Goal: Transaction & Acquisition: Book appointment/travel/reservation

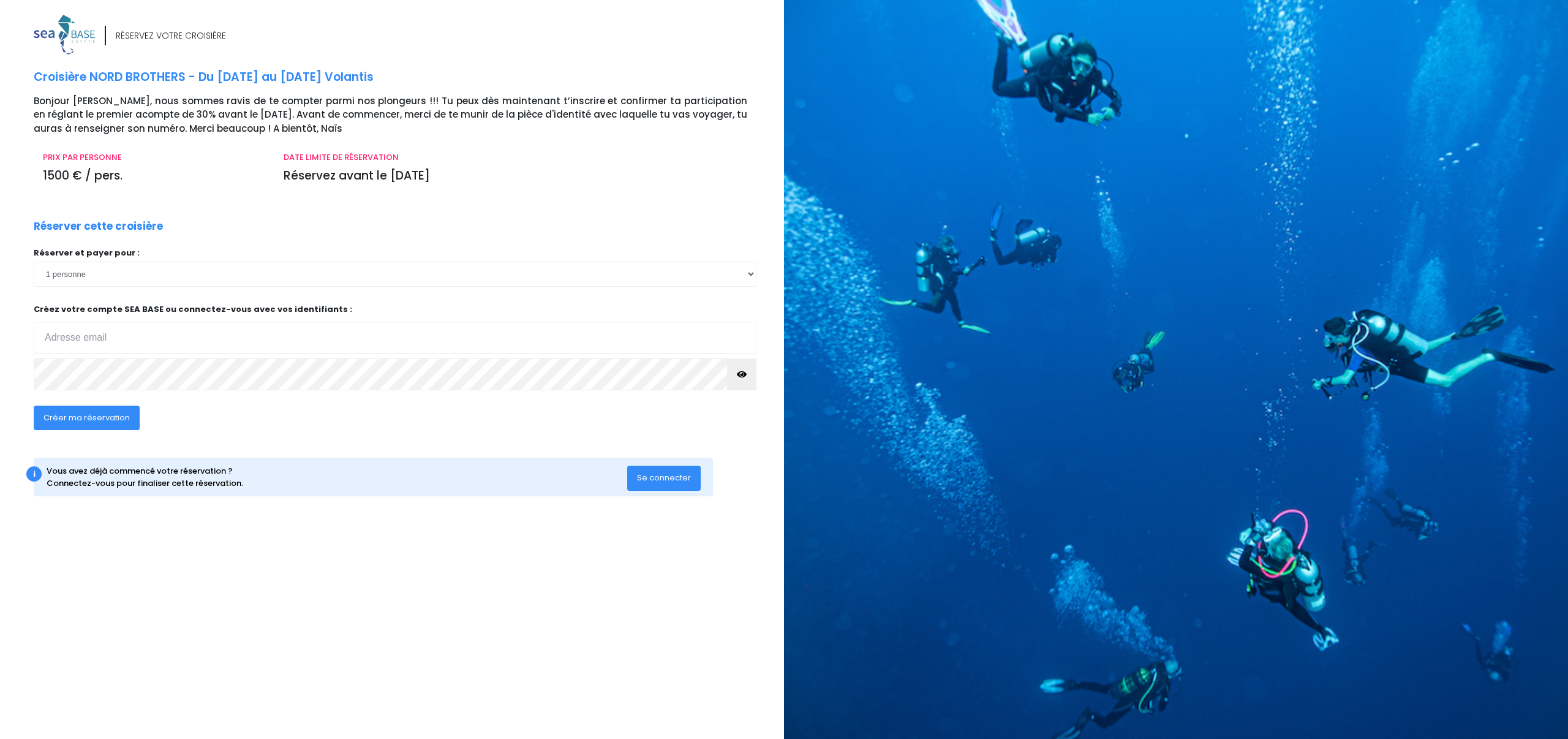
click at [100, 335] on input "email" at bounding box center [395, 338] width 723 height 32
click at [156, 331] on input "email" at bounding box center [395, 338] width 723 height 32
type input "stephane.bidal@gmail.com"
click at [742, 374] on icon "button" at bounding box center [741, 374] width 10 height 0
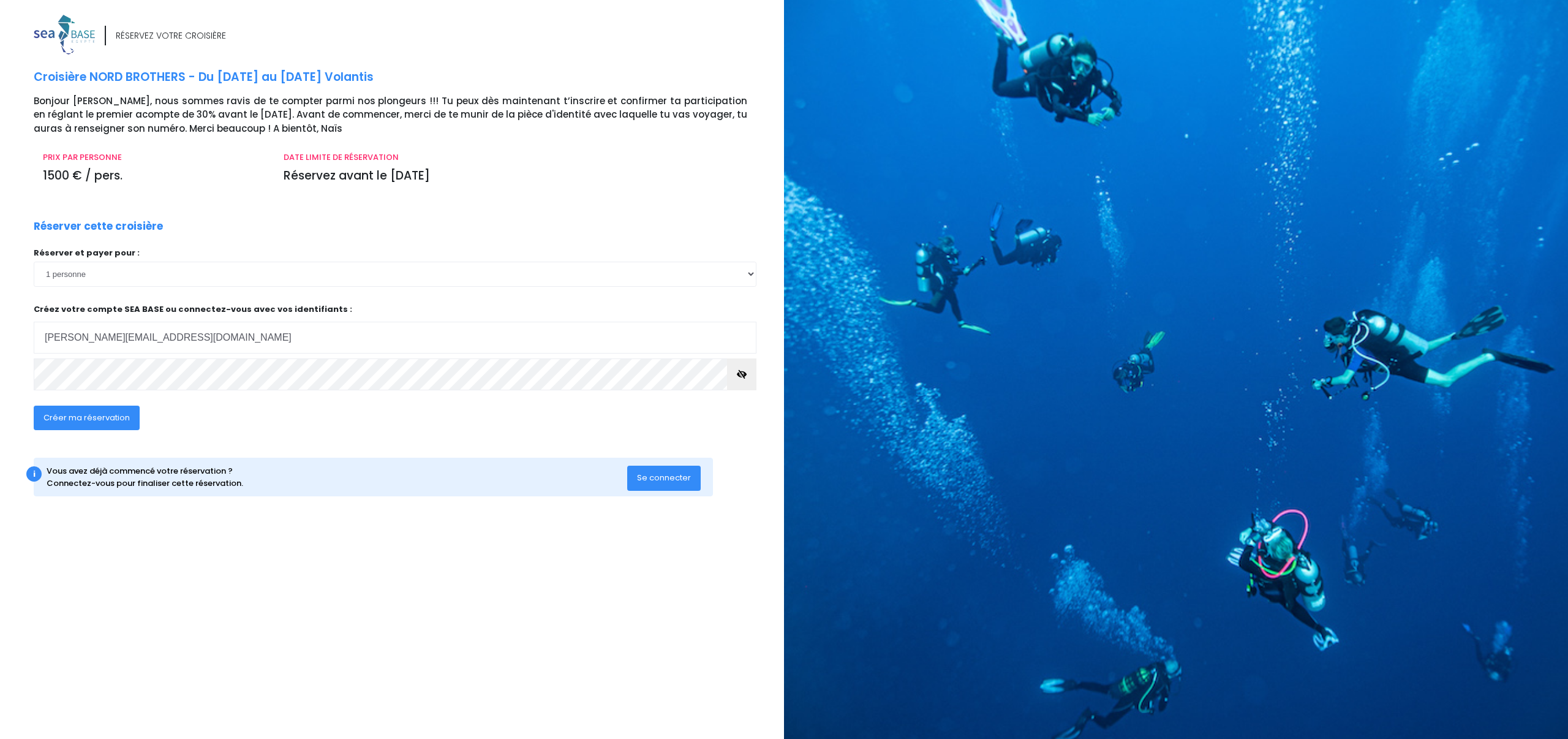
scroll to position [0, 0]
click at [88, 417] on span "Créer ma réservation" at bounding box center [86, 417] width 86 height 12
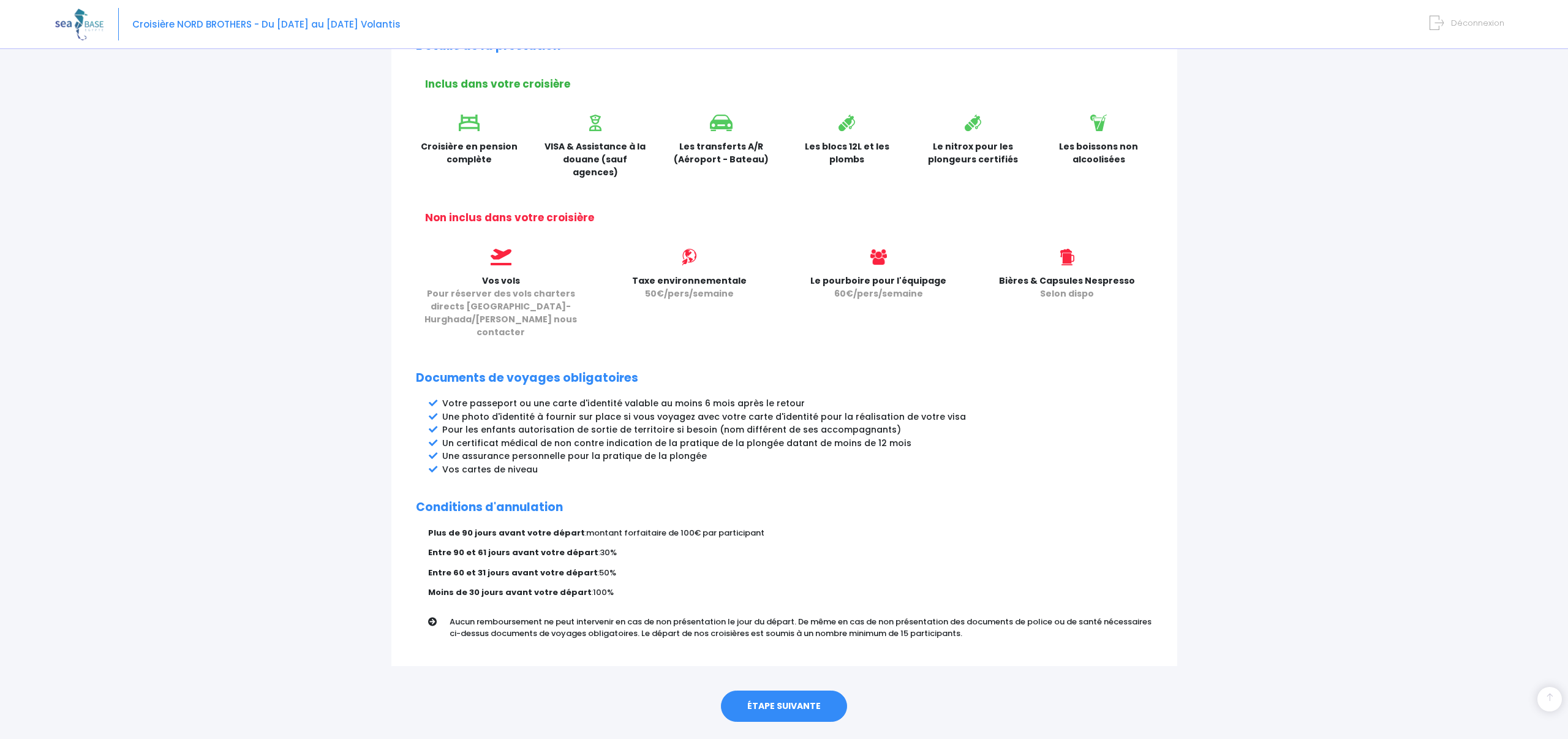
scroll to position [362, 0]
click at [777, 691] on link "ÉTAPE SUIVANTE" at bounding box center [784, 707] width 126 height 32
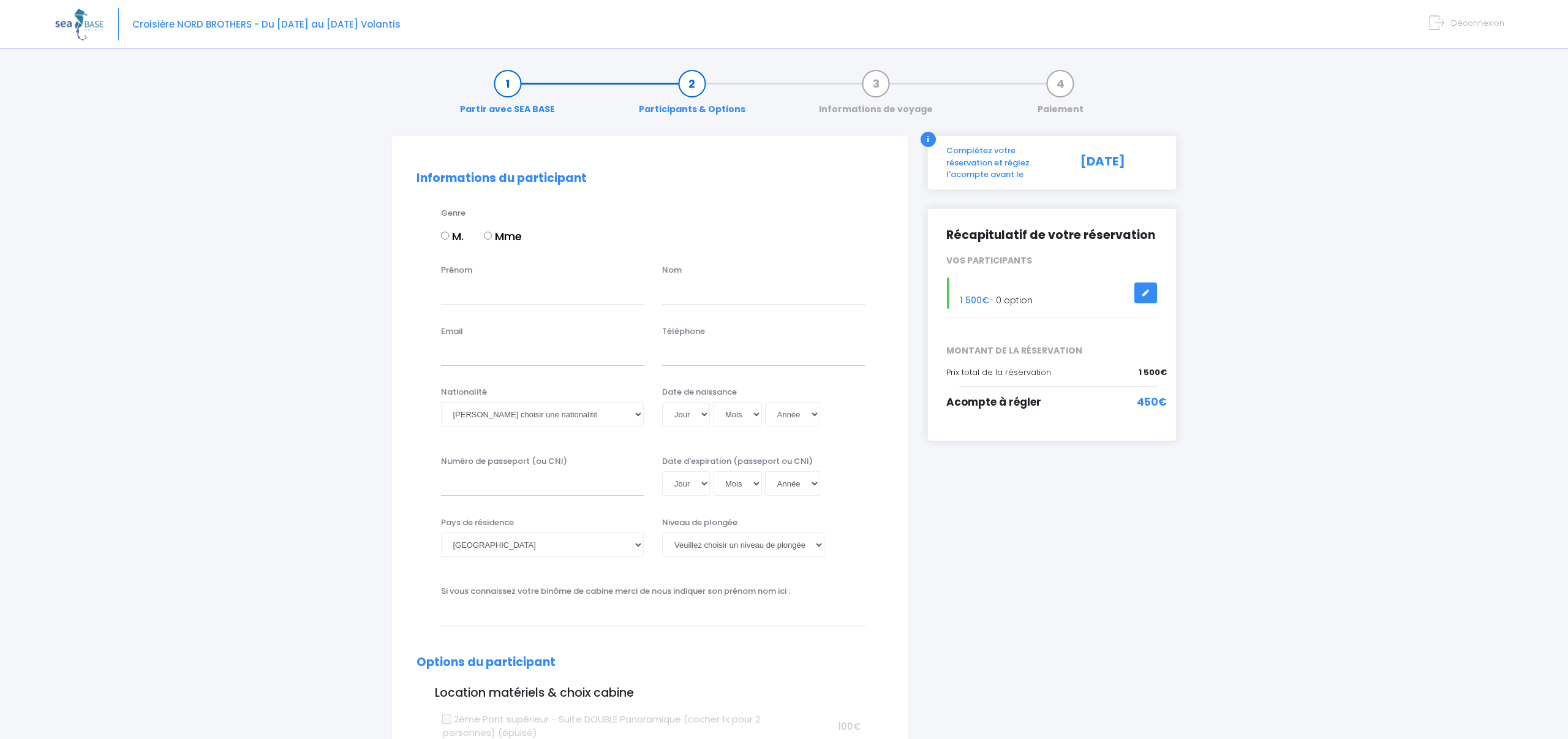
click at [445, 236] on input "M." at bounding box center [444, 236] width 8 height 8
radio input "true"
type input "Stéphane"
type input "Bidal"
type input "stephane.bidal@gmail.com"
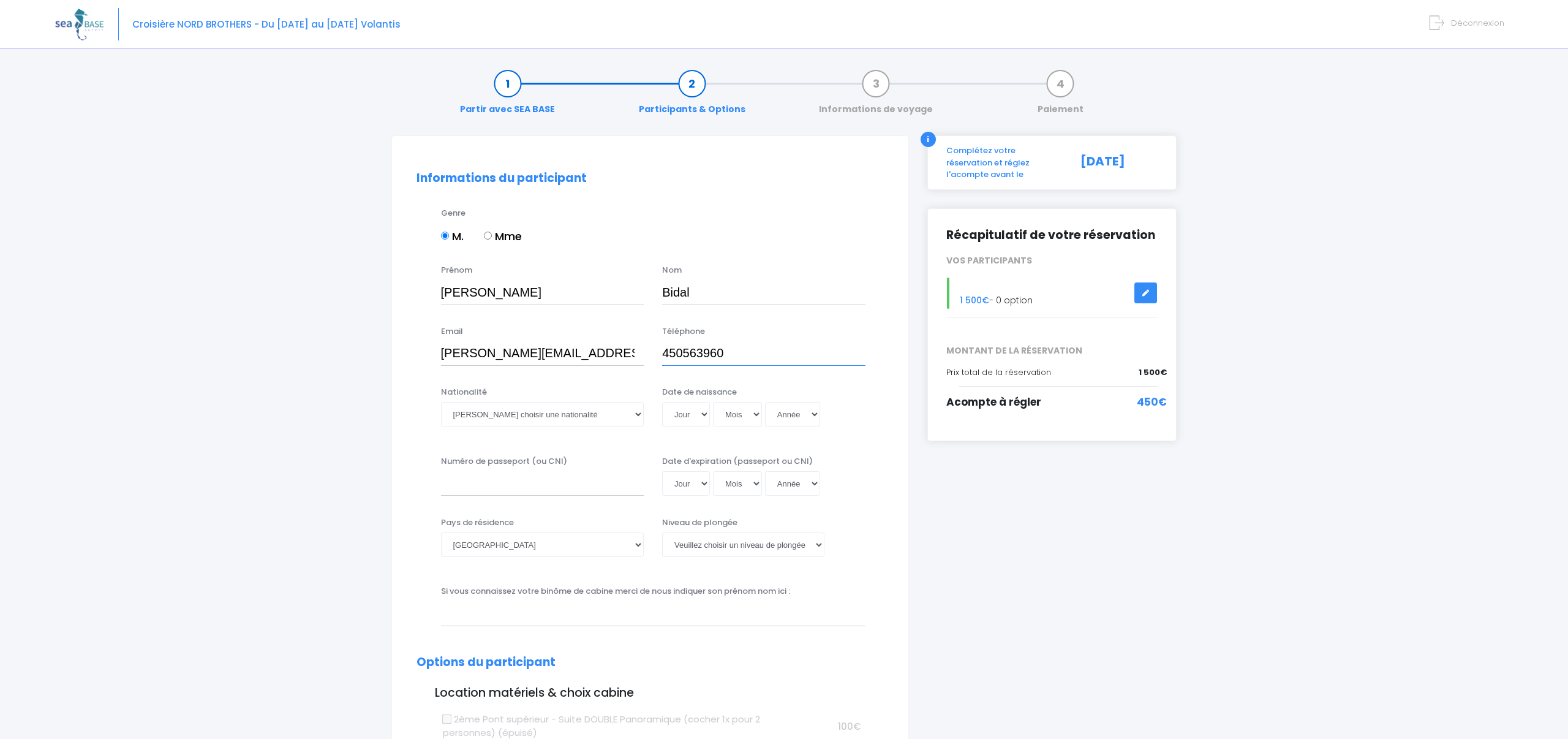
type input "450563960"
type input "Bidal"
drag, startPoint x: 726, startPoint y: 352, endPoint x: 664, endPoint y: 352, distance: 62.0
type input "0609543036"
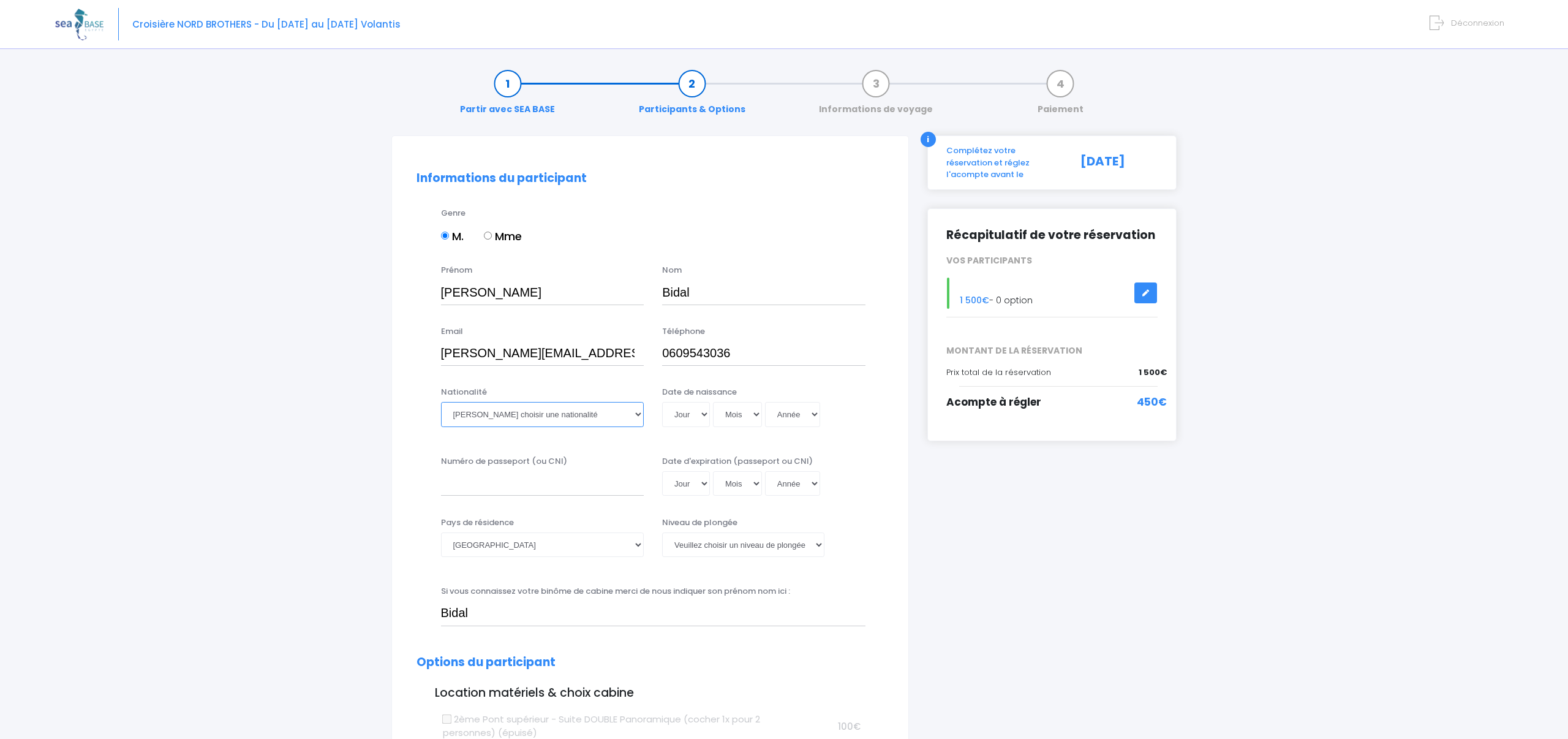
select select "Française"
select select "25"
select select "02"
select select "1959"
type input "1959-02-25"
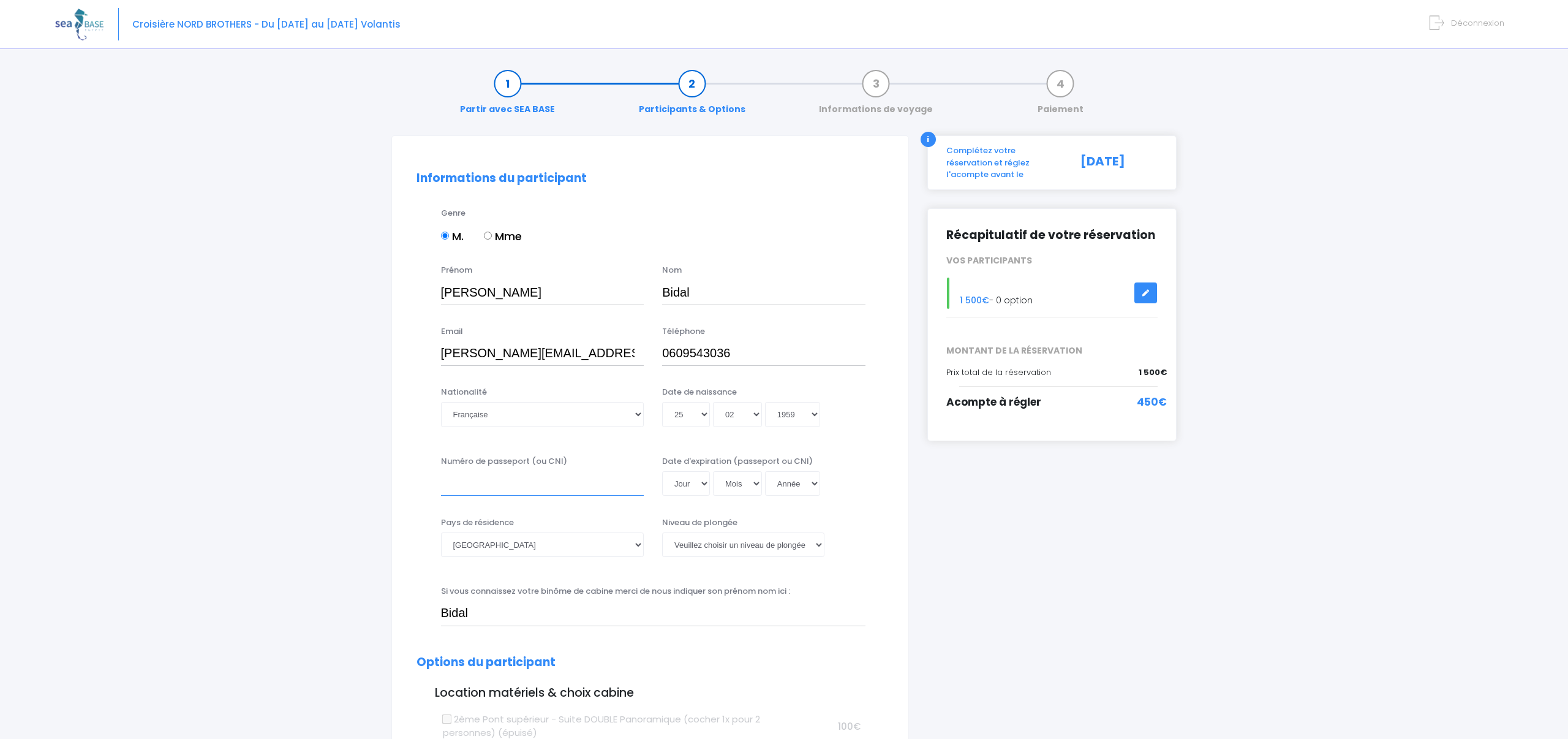
click at [473, 489] on input "Numéro de passeport (ou CNI)" at bounding box center [542, 484] width 204 height 25
type input "23EF11014 3"
select select "11"
select select "05"
select select "2033"
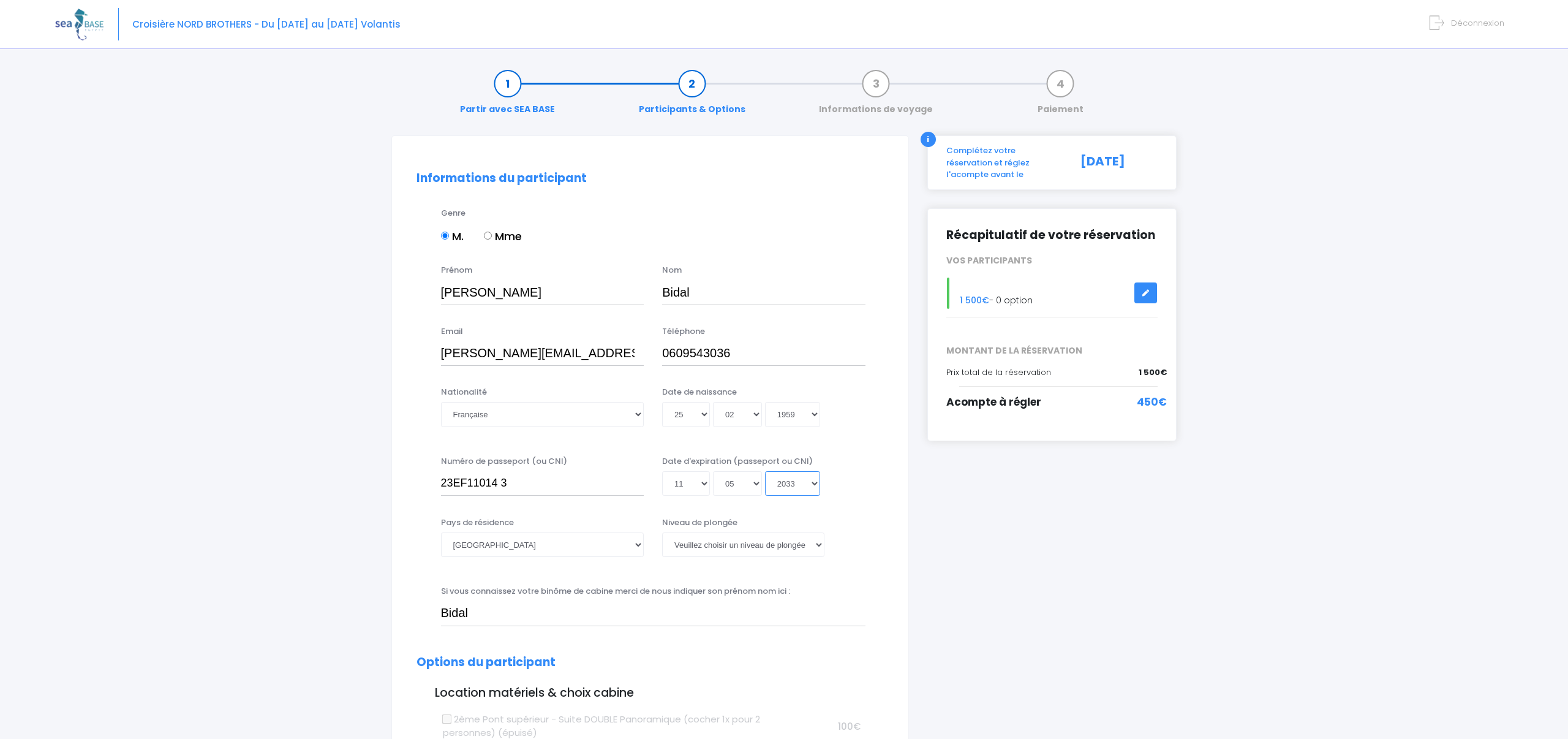
type input "2033-05-11"
select select "MF2"
drag, startPoint x: 524, startPoint y: 607, endPoint x: 386, endPoint y: 603, distance: 138.1
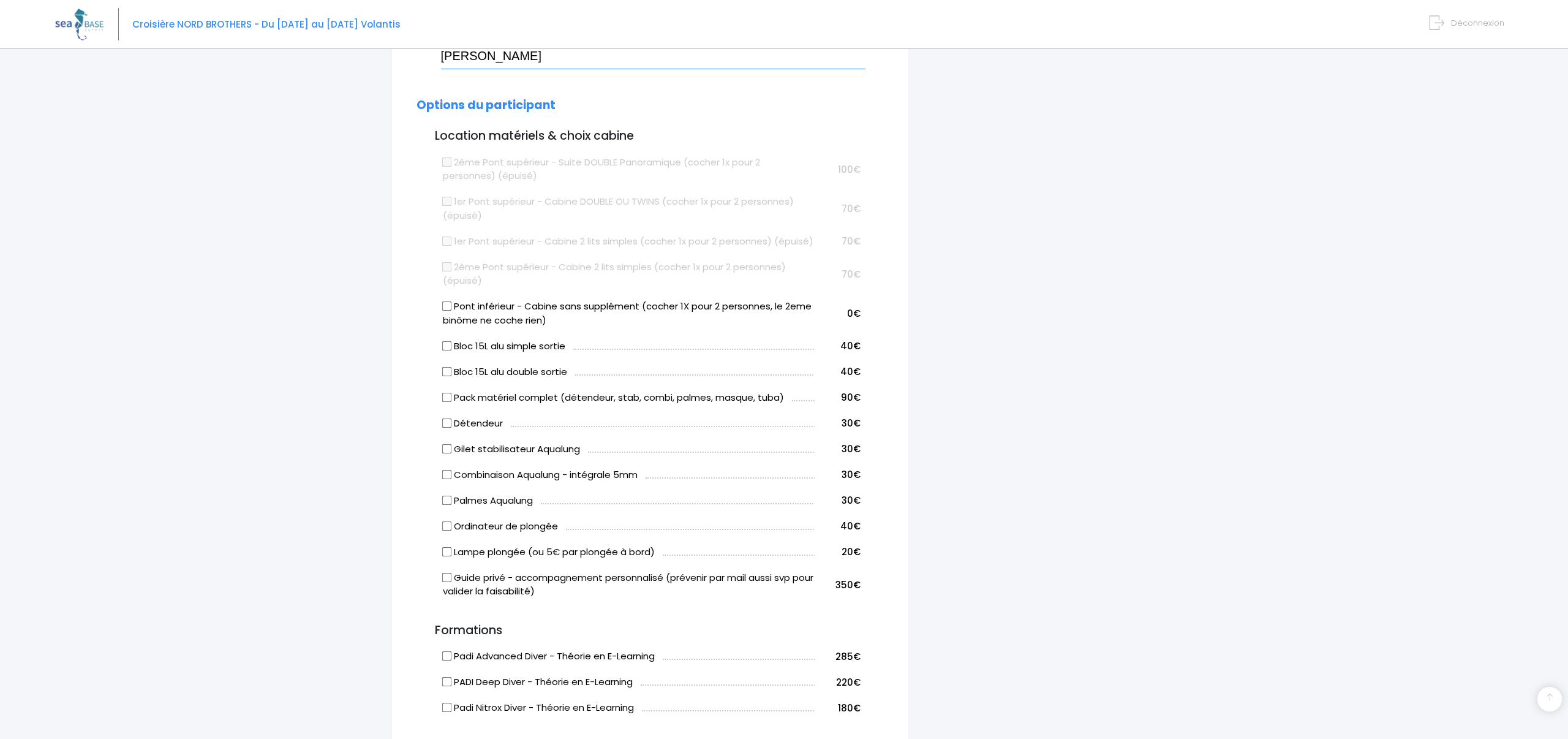
scroll to position [558, 1]
type input "Roche Gilles"
click at [446, 376] on input "Bloc 15L alu double sortie" at bounding box center [446, 371] width 10 height 10
checkbox input "true"
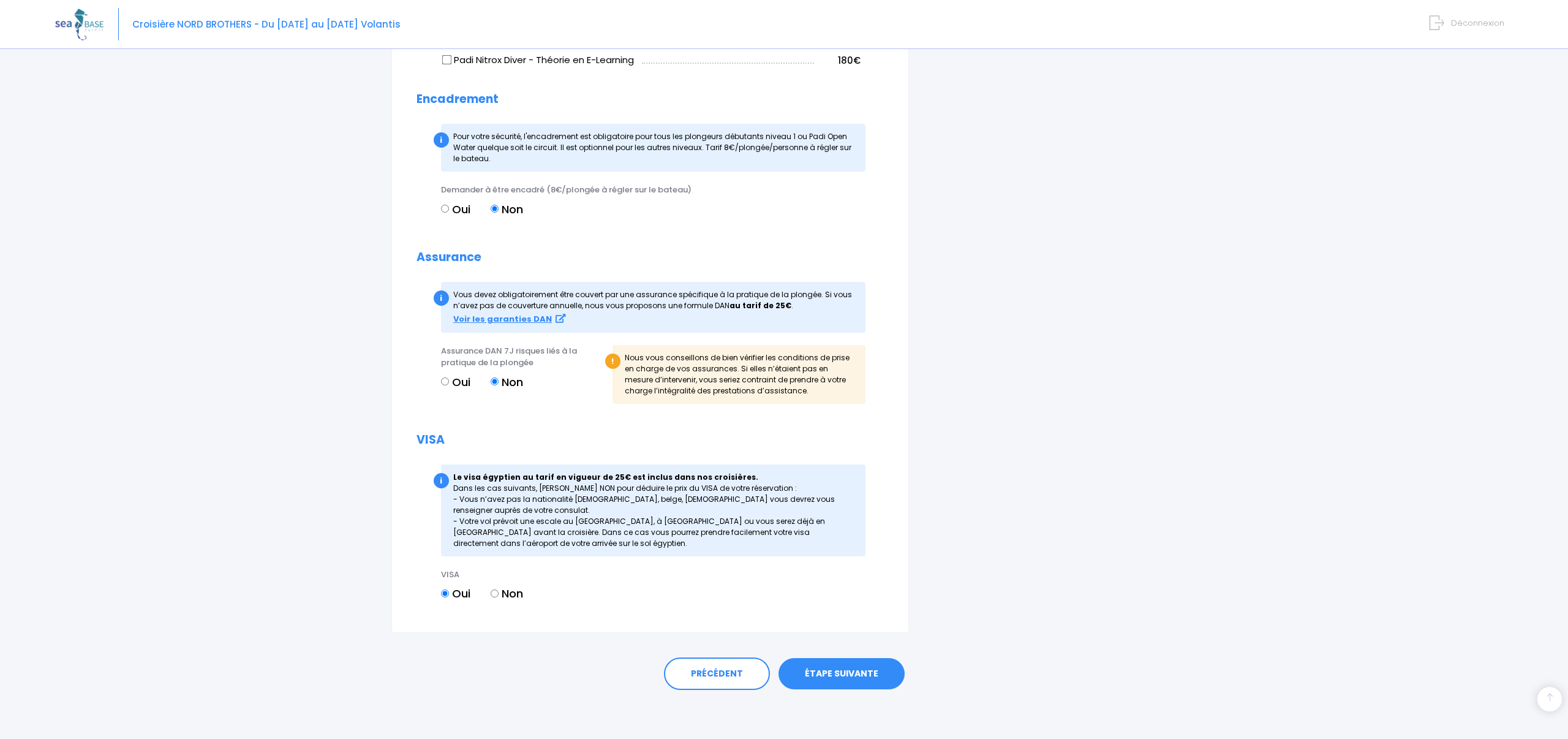
scroll to position [1205, 0]
click at [854, 668] on link "ÉTAPE SUIVANTE" at bounding box center [842, 674] width 126 height 32
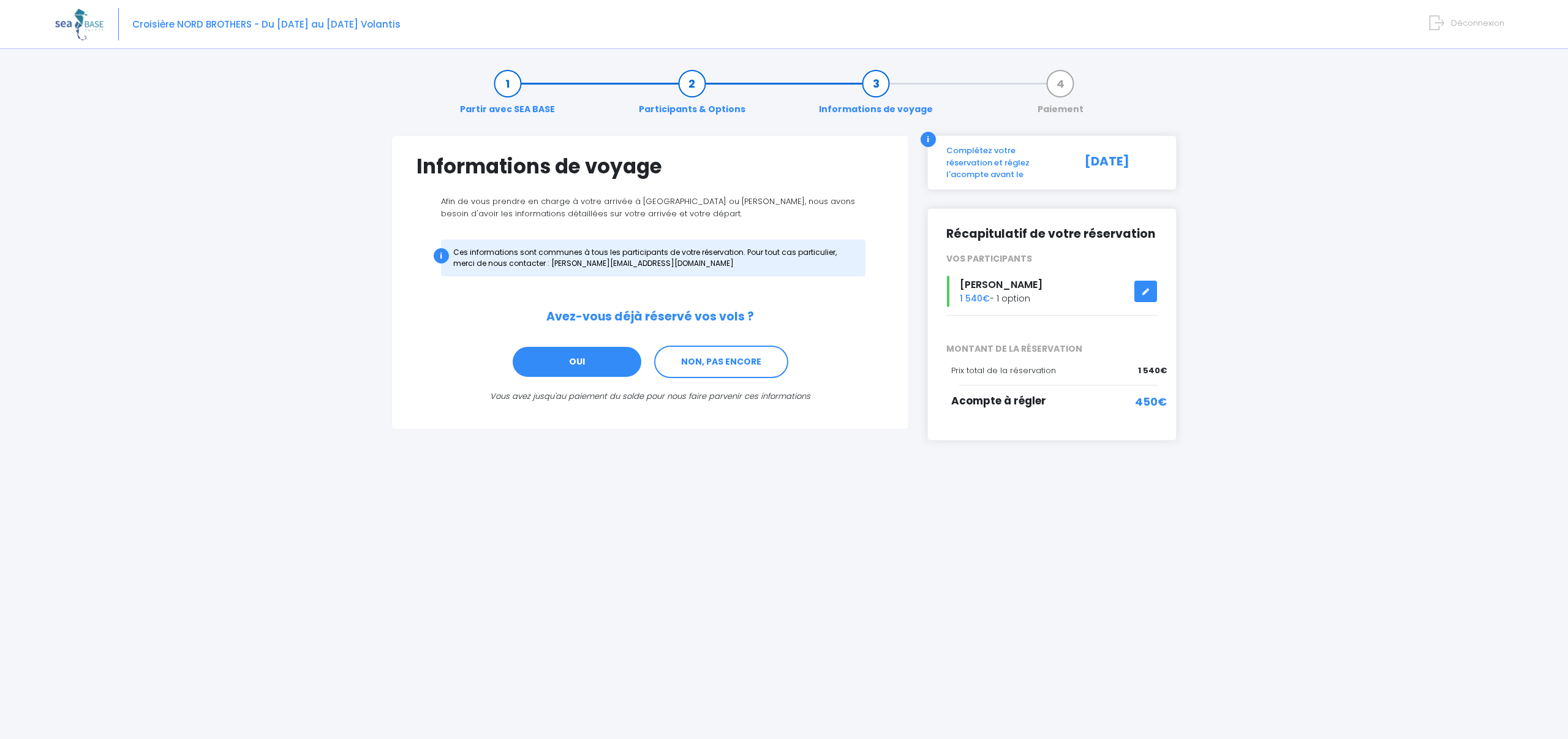
click at [575, 360] on link "OUI" at bounding box center [577, 362] width 131 height 33
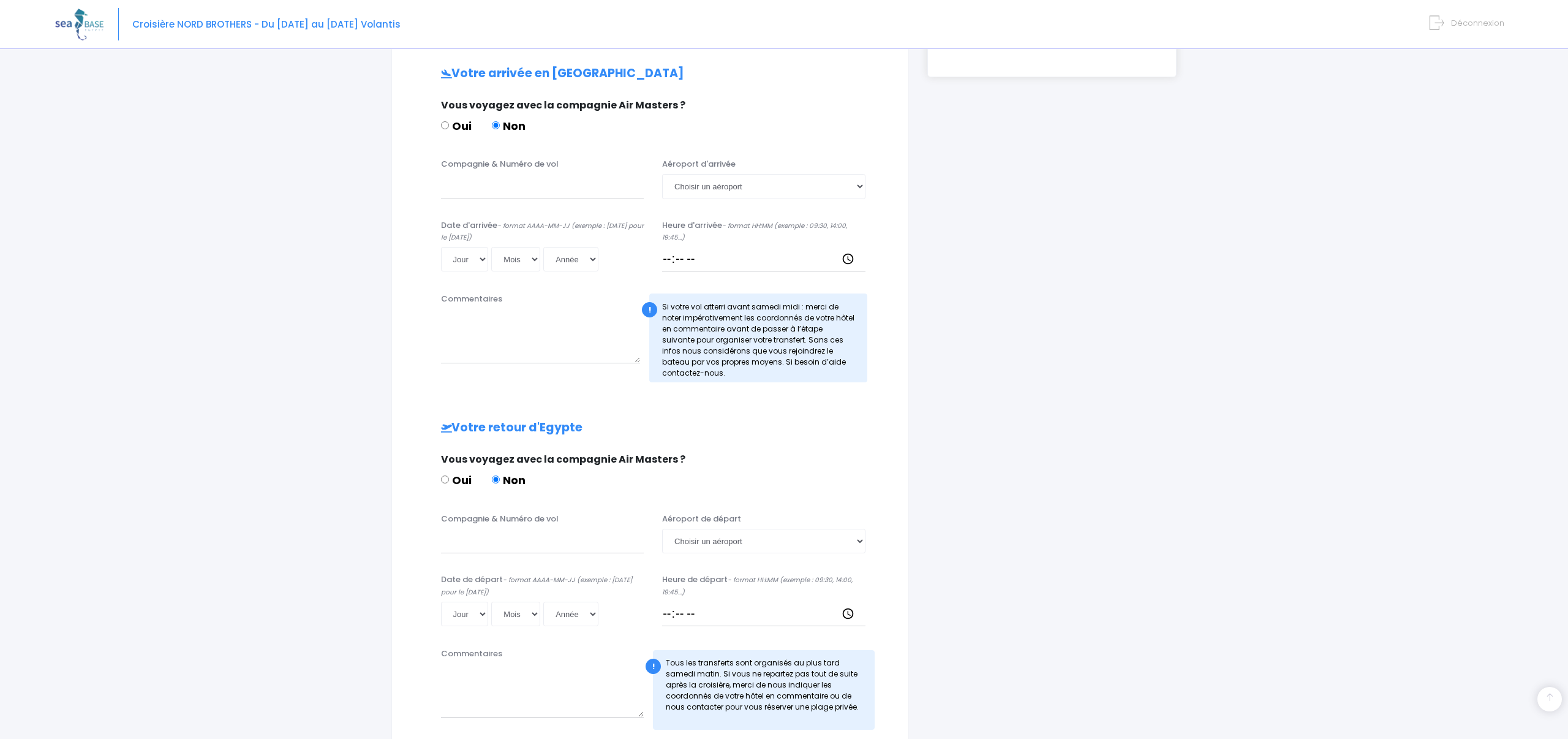
scroll to position [367, 0]
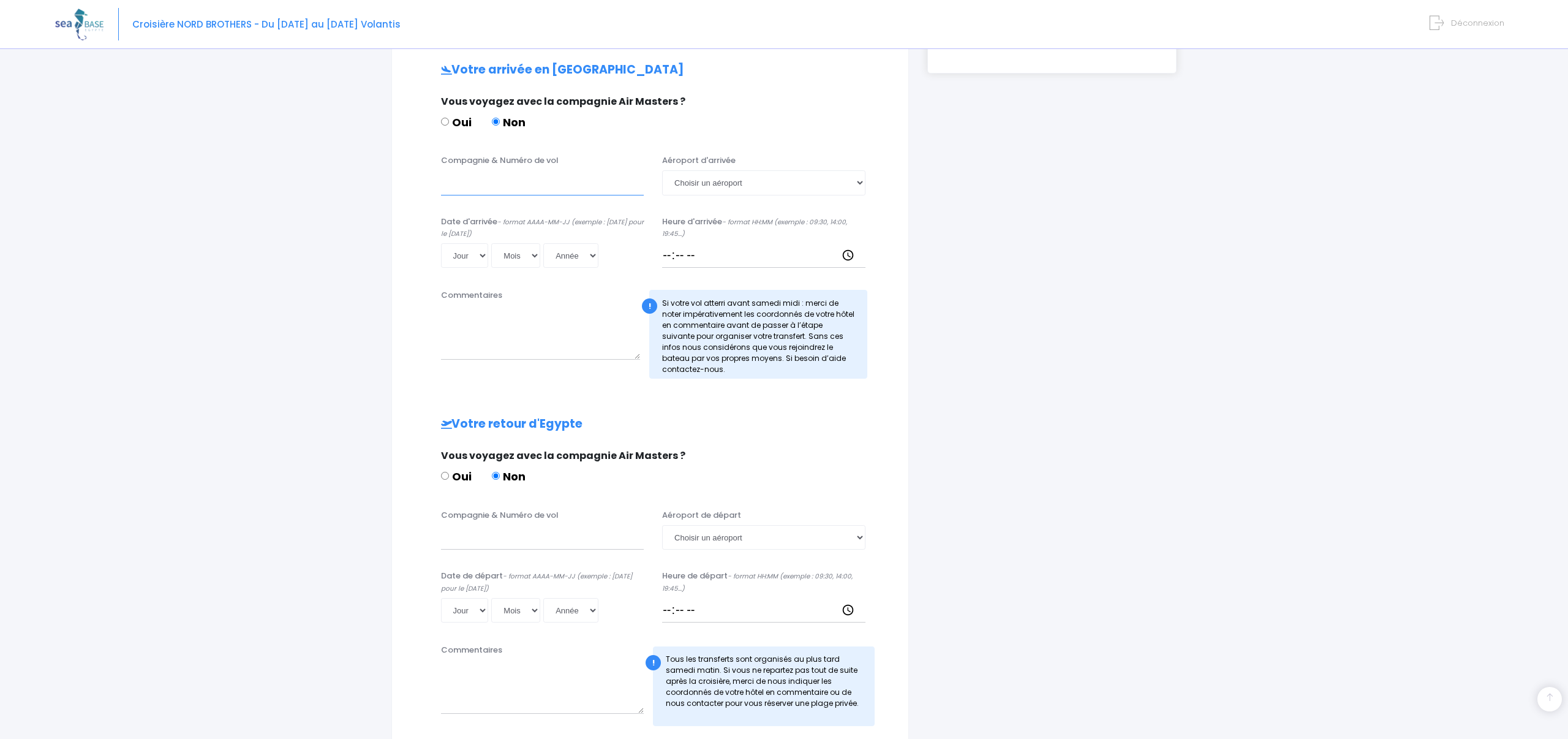
click at [469, 187] on input "Compagnie & Numéro de vol" at bounding box center [542, 183] width 204 height 25
type input "Easyjet"
select select "Hurghada"
select select "13"
select select "12"
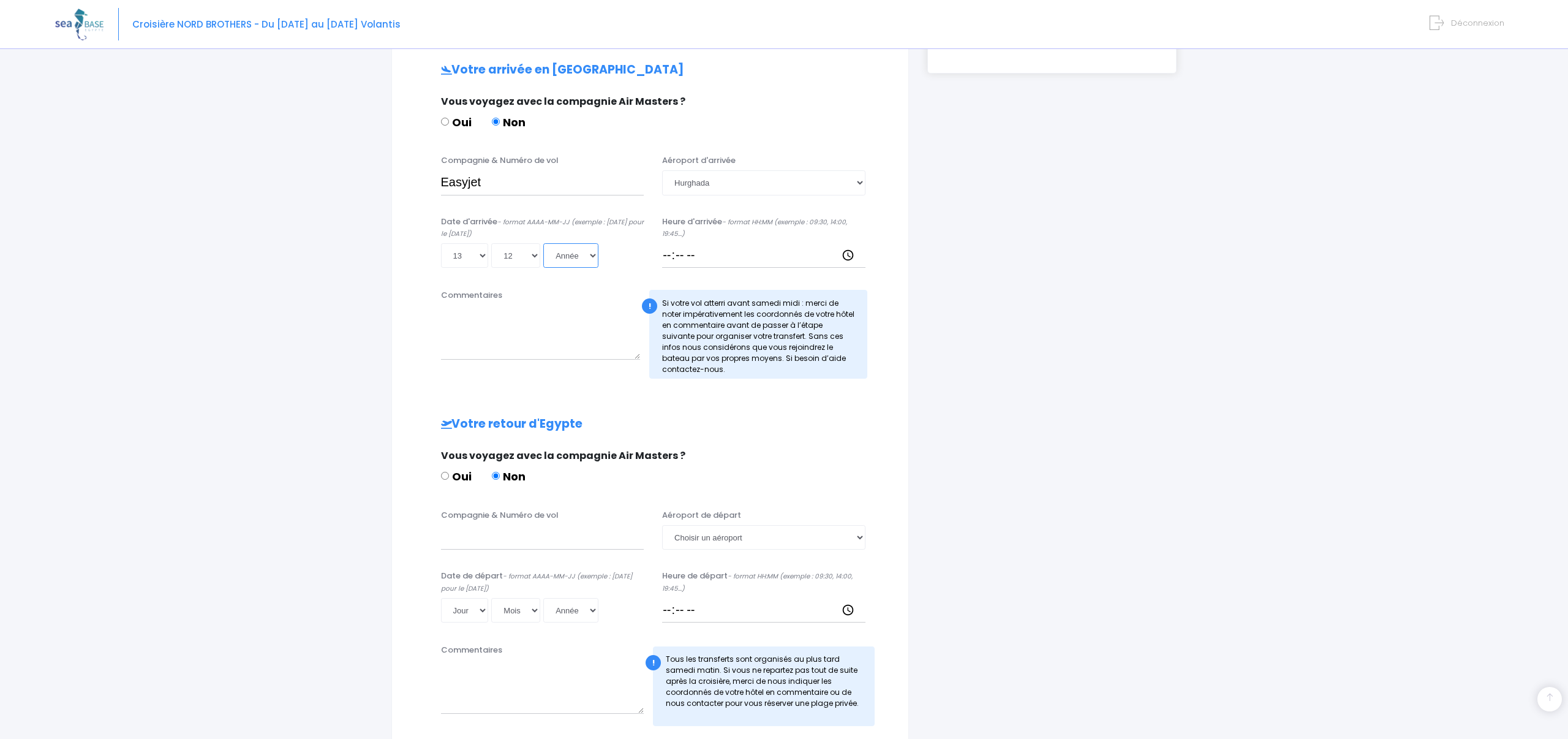
select select "2026"
type input "[DATE]"
select select "2025"
type input "2025-12-13"
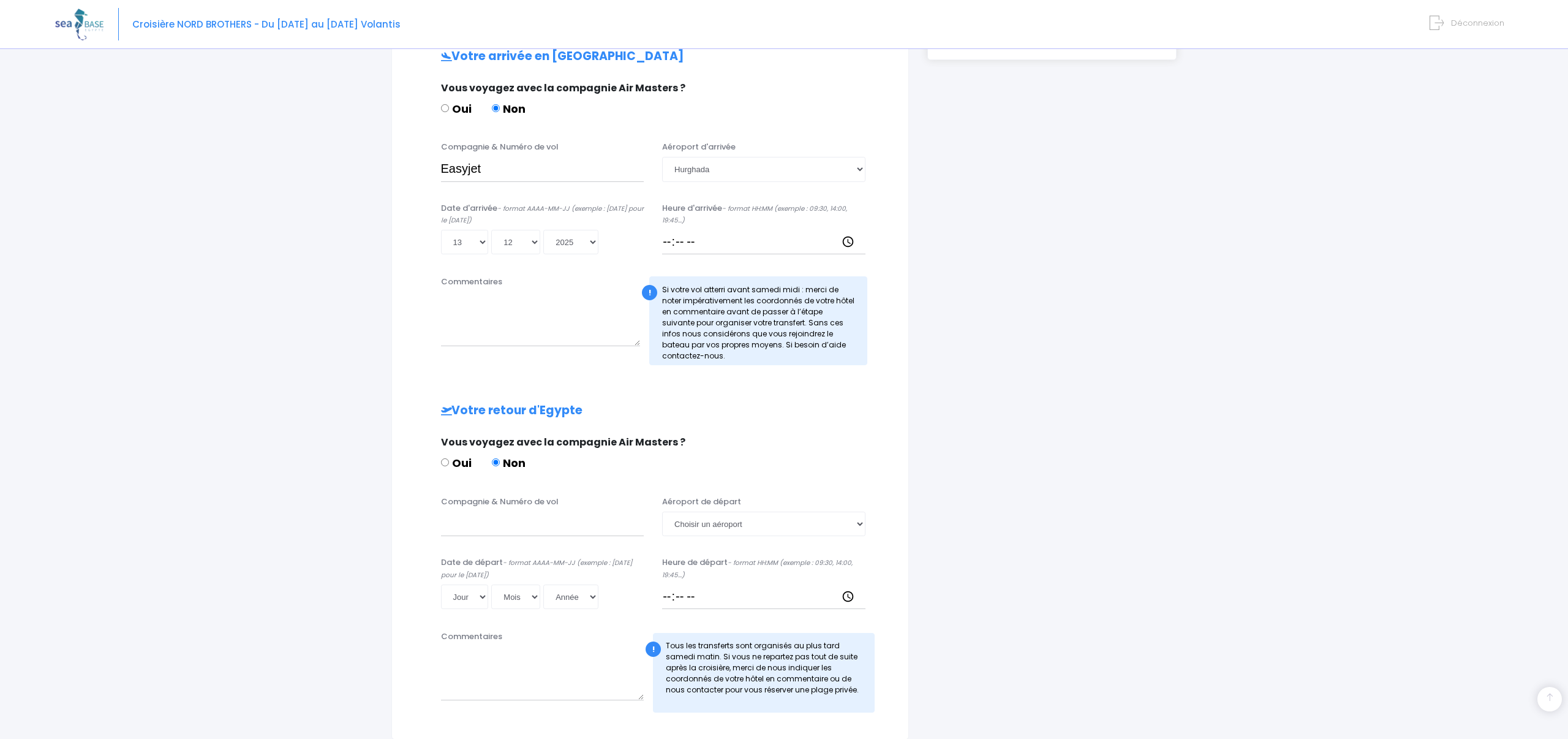
scroll to position [383, 0]
click at [674, 239] on input "Heure d'arrivée - format HH:MM (exemple : 09:30, 14:00, 19:45...)" at bounding box center [764, 239] width 204 height 25
click at [718, 239] on input "Heure d'arrivée - format HH:MM (exemple : 09:30, 14:00, 19:45...)" at bounding box center [764, 239] width 204 height 25
type input "13:30"
click at [468, 517] on input "Compagnie & Numéro de vol" at bounding box center [542, 521] width 204 height 25
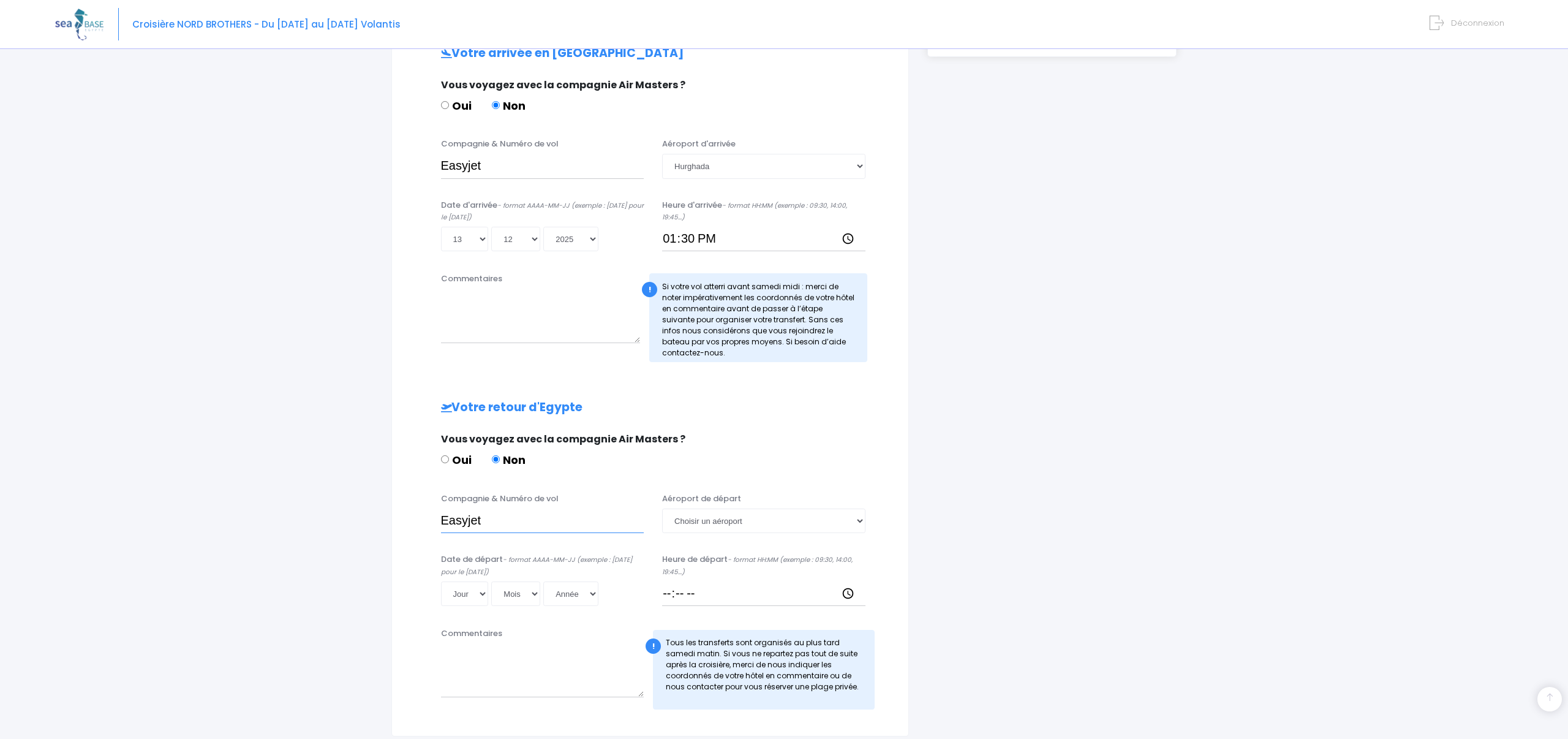
type input "Easyjet"
click at [449, 333] on textarea "Commentaires" at bounding box center [540, 316] width 200 height 54
paste textarea "EZS1593"
type textarea "EZS1593"
select select "20"
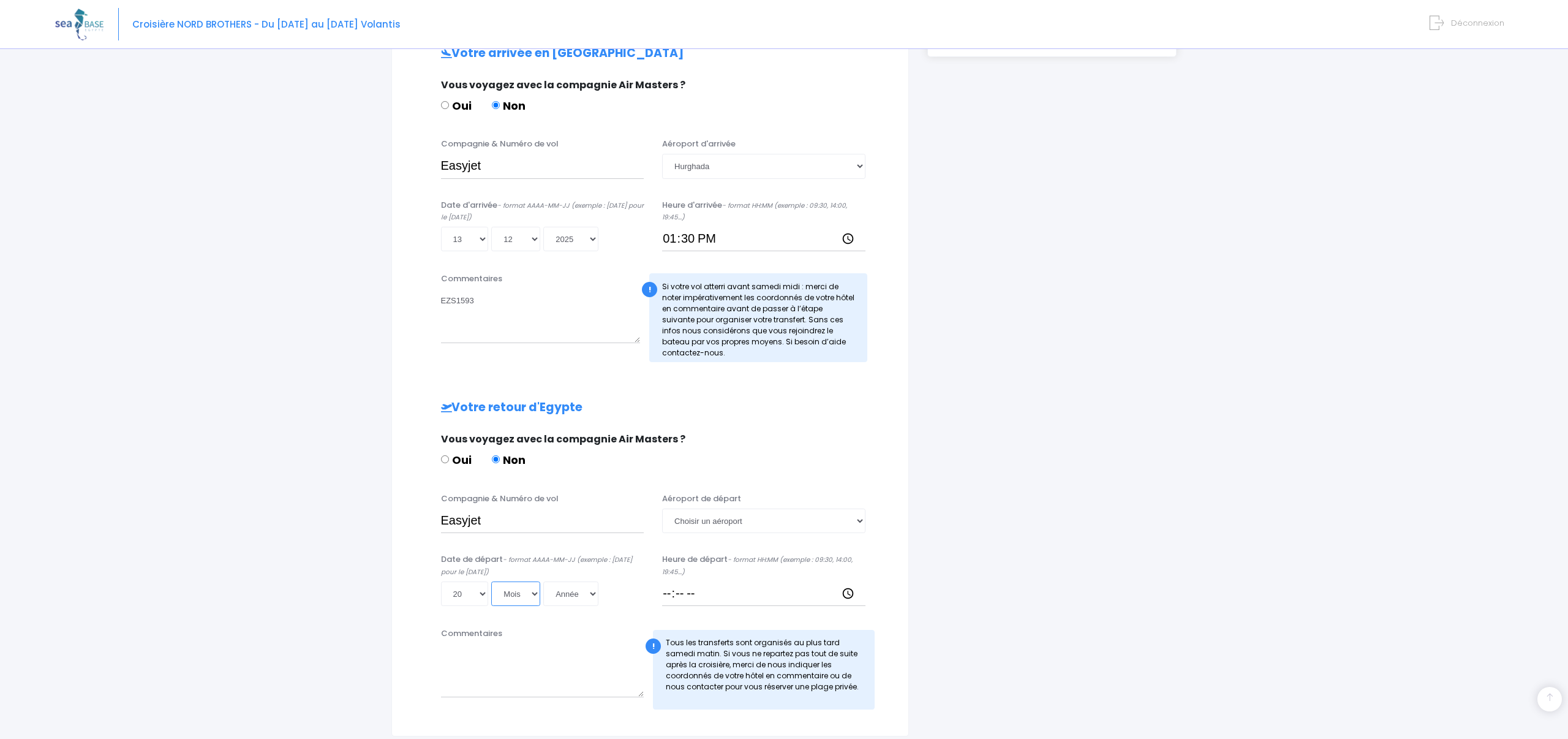
select select "12"
select select "2025"
type input "2025-12-20"
click at [671, 590] on input "Heure de départ - format HH:MM (exemple : 09:30, 14:00, 19:45...)" at bounding box center [764, 594] width 204 height 25
type input "14:25"
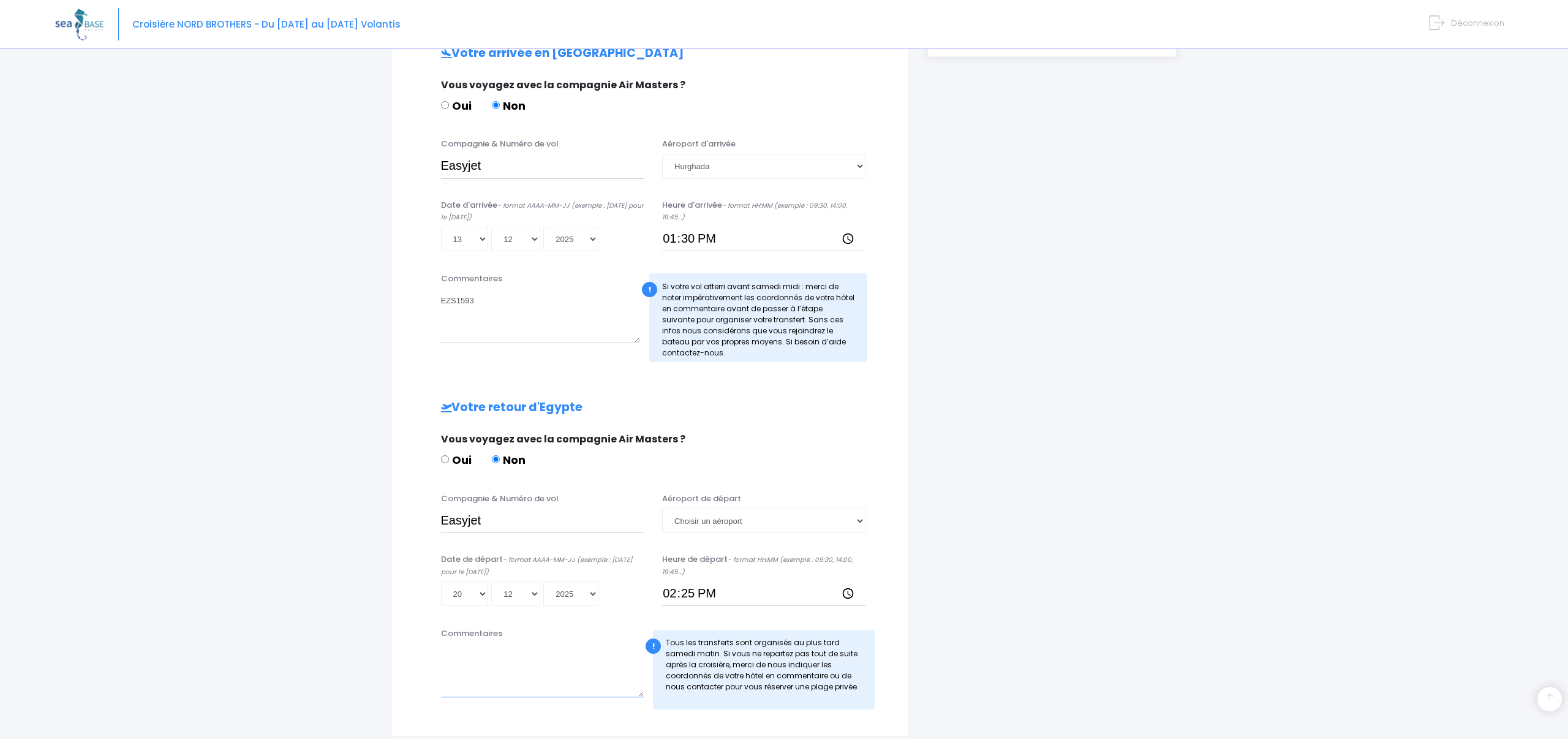
click at [446, 644] on textarea "Commentaires" at bounding box center [542, 671] width 204 height 54
paste textarea "EZS1594"
click at [479, 651] on textarea "EZS1594 terminal1" at bounding box center [542, 671] width 204 height 54
click at [508, 650] on textarea "EZS1594 Terminal1" at bounding box center [542, 671] width 204 height 54
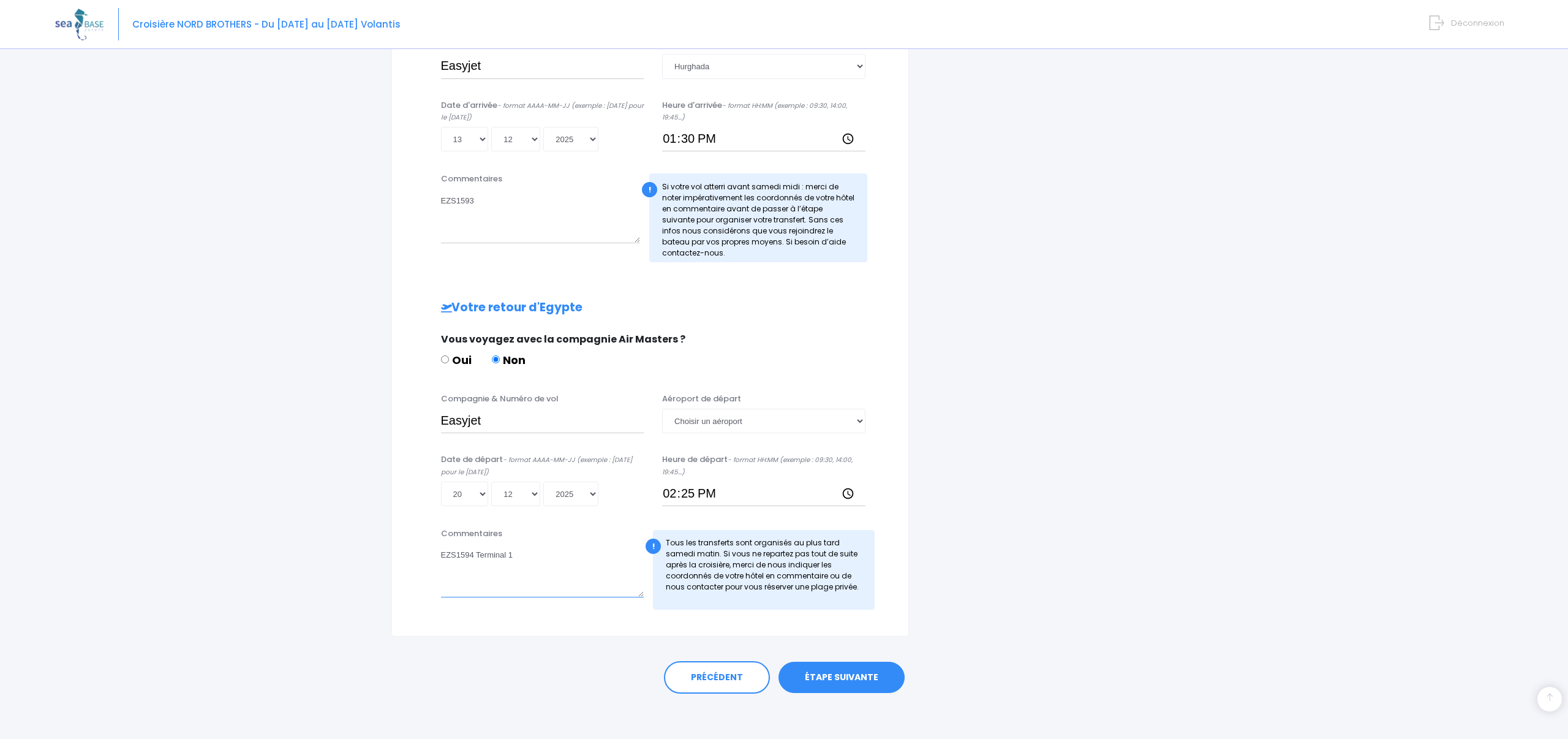
scroll to position [483, 0]
type textarea "EZS1594 Terminal 1"
click at [830, 673] on link "ÉTAPE SUIVANTE" at bounding box center [842, 679] width 126 height 32
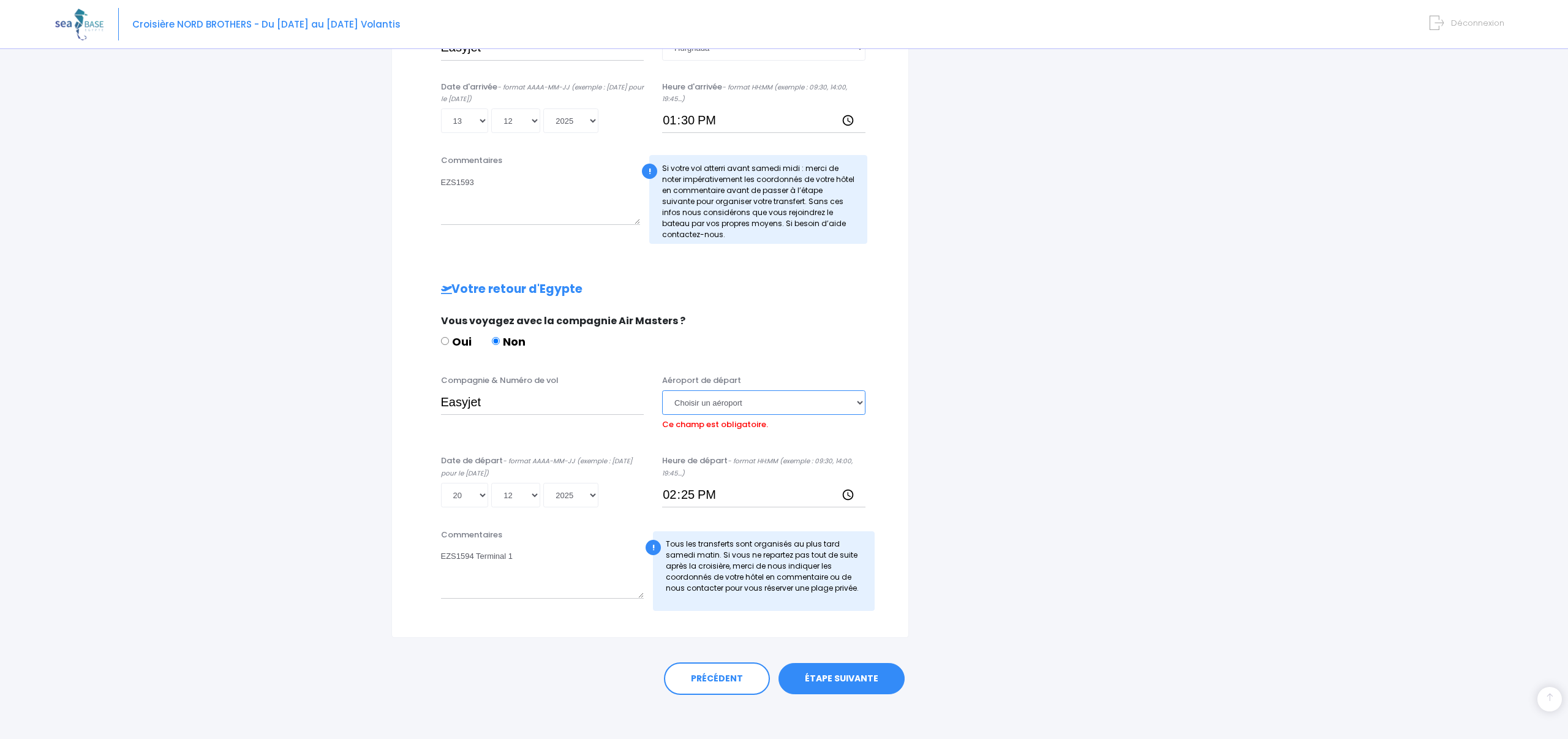
select select "Hurghada"
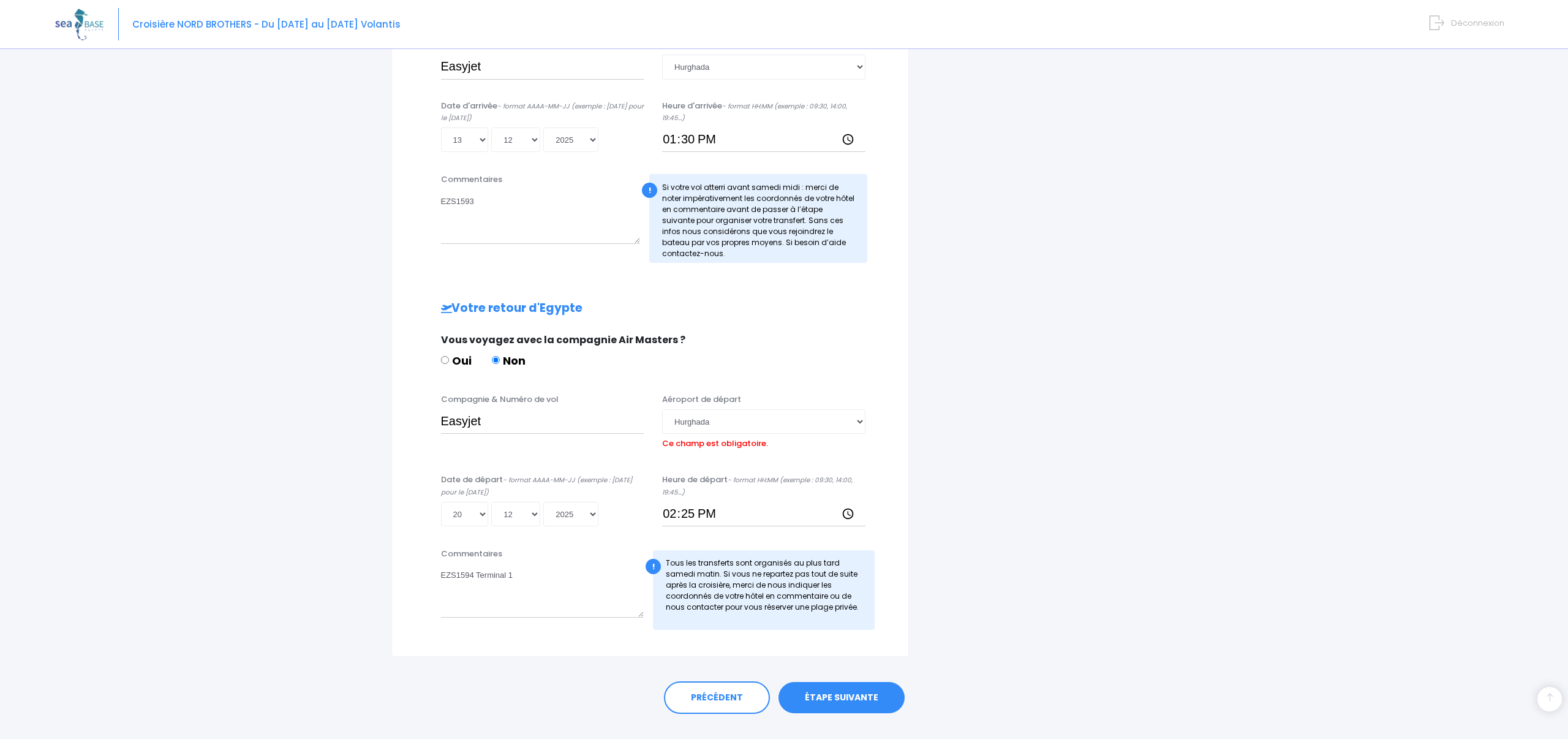
click at [839, 682] on link "ÉTAPE SUIVANTE" at bounding box center [842, 698] width 126 height 32
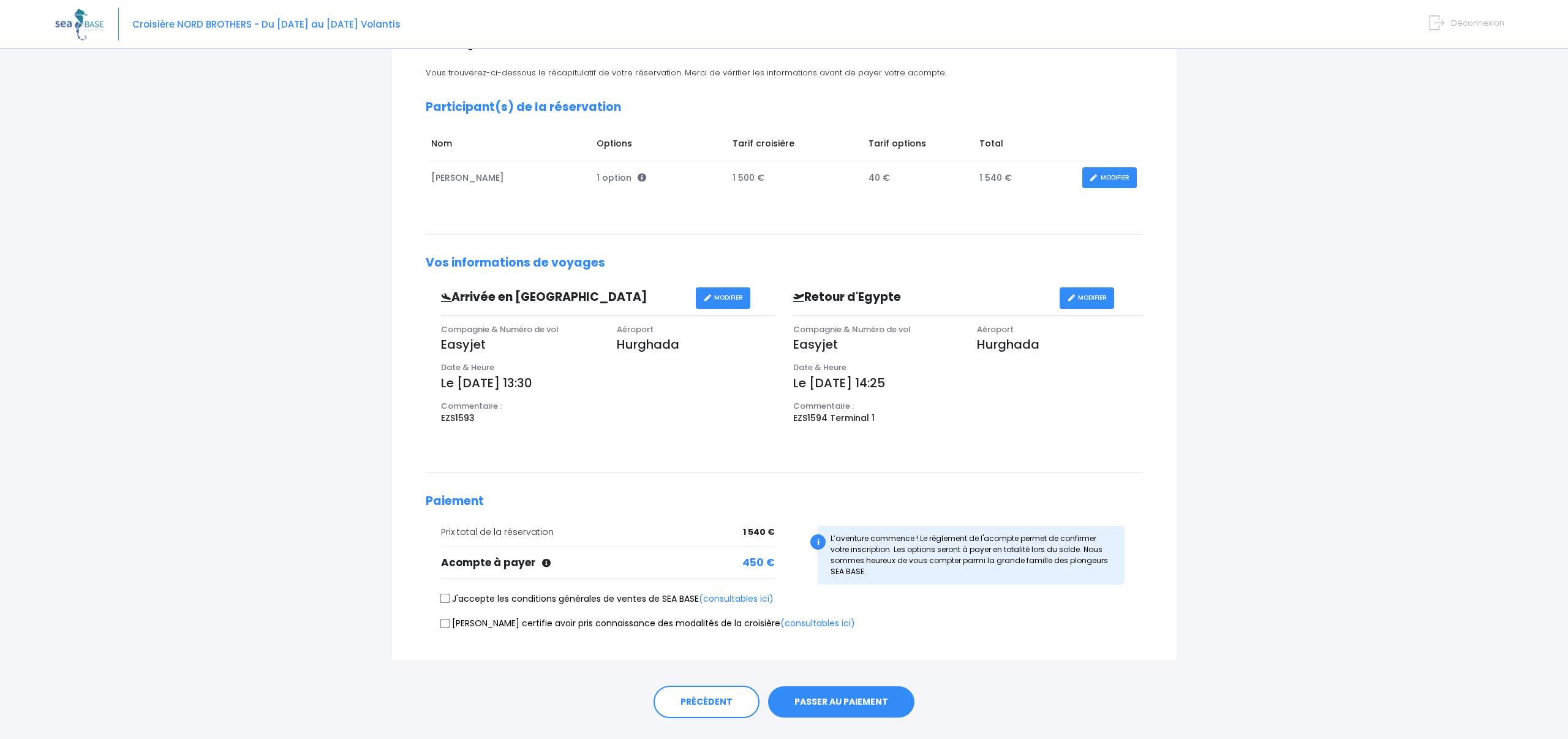
scroll to position [144, 0]
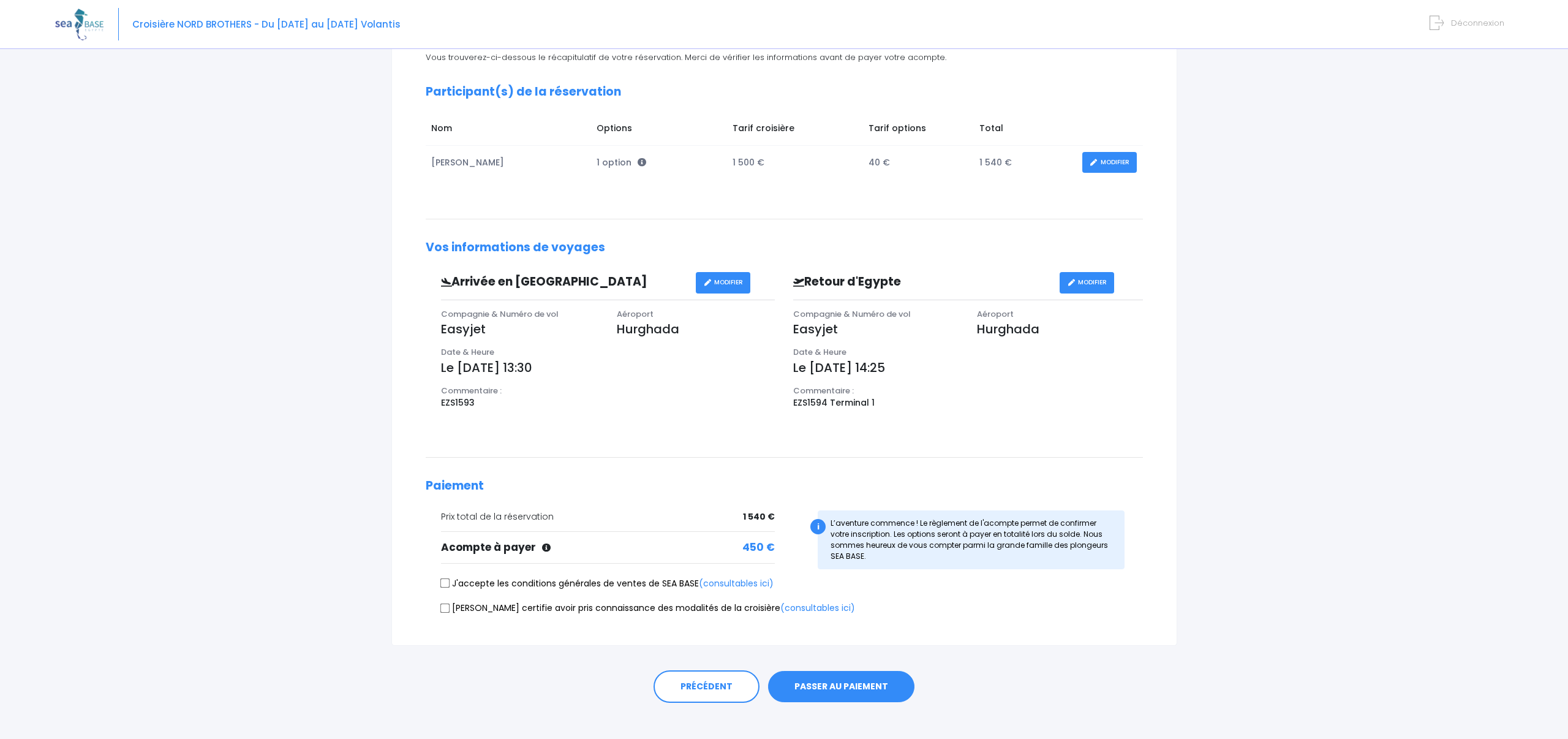
click at [445, 582] on input "J'accepte les conditions générales de ventes de SEA BASE (consultables ici)" at bounding box center [444, 583] width 10 height 10
checkbox input "true"
click at [446, 606] on input "Je certifie avoir pris connaissance des modalités de la croisière (consultables…" at bounding box center [444, 607] width 10 height 10
checkbox input "true"
click at [840, 687] on button "PASSER AU PAIEMENT" at bounding box center [841, 687] width 147 height 32
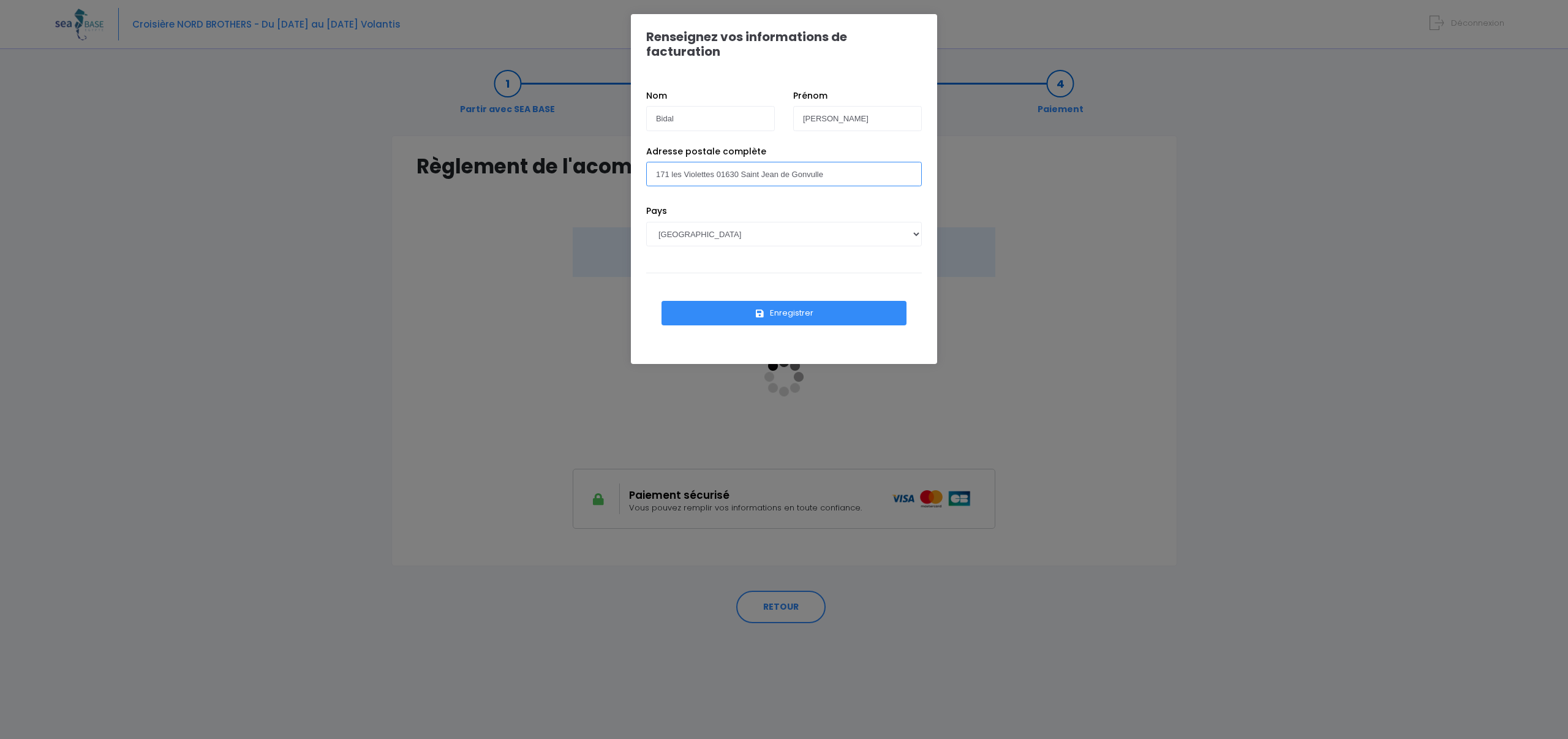
click at [814, 162] on input "171 les Violettes 01630 Saint Jean de Gonvulle" at bounding box center [784, 174] width 276 height 25
click at [844, 164] on input "171 les Violettes 01630 Saint Jean de Gonville" at bounding box center [784, 174] width 276 height 25
type input "171 les Violettes 01630 Saint Jean de Gonville"
click at [800, 301] on button "Enregistrer" at bounding box center [784, 313] width 245 height 25
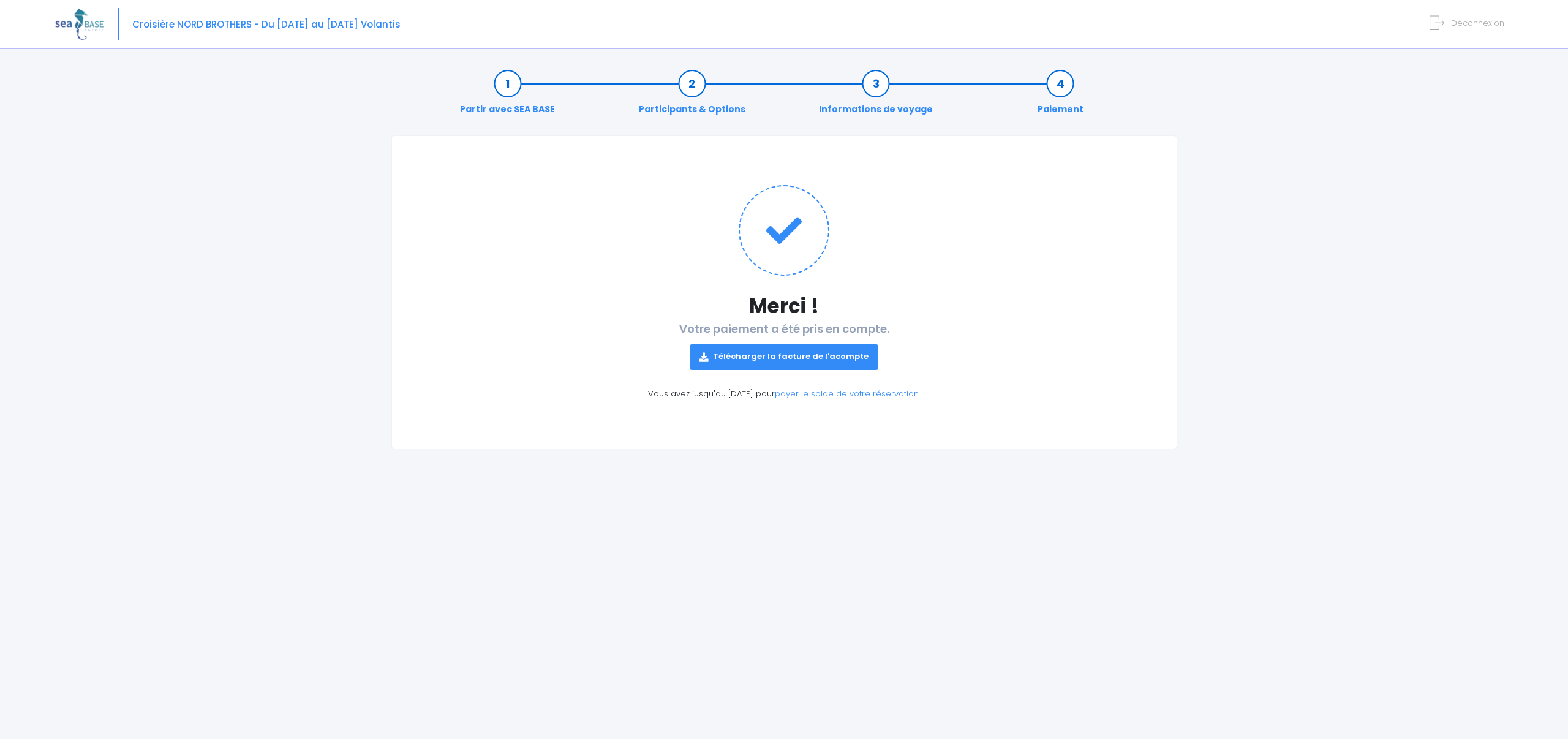
click at [786, 360] on link "Télécharger la facture de l'acompte" at bounding box center [784, 357] width 188 height 25
click at [693, 109] on link "Participants & Options" at bounding box center [692, 96] width 119 height 38
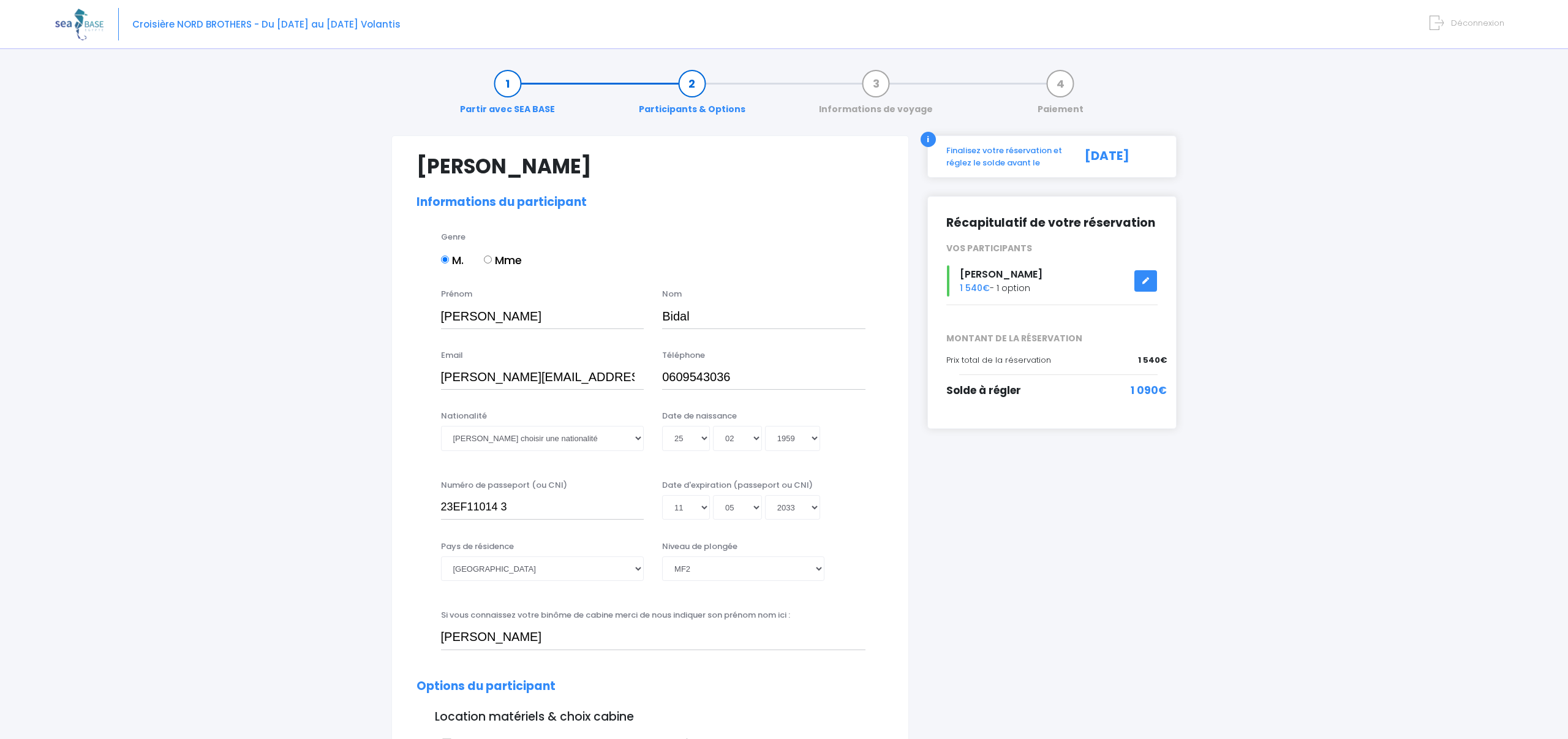
select select "MF2"
select select "Française"
click at [93, 23] on img at bounding box center [79, 24] width 48 height 31
